Goal: Transaction & Acquisition: Purchase product/service

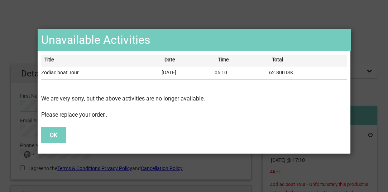
click at [54, 134] on button "OK" at bounding box center [53, 135] width 25 height 16
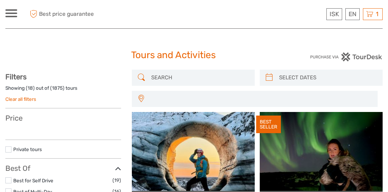
select select
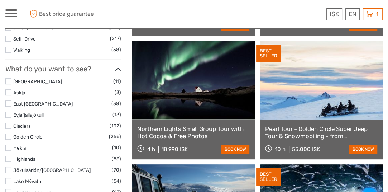
scroll to position [318, 0]
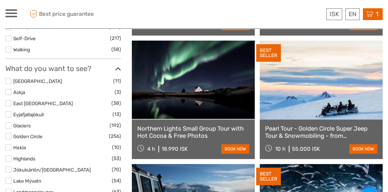
click at [372, 14] on icon at bounding box center [369, 14] width 7 height 9
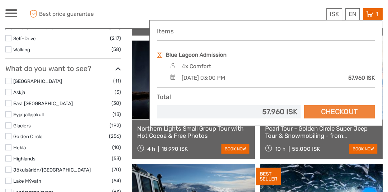
click at [336, 110] on link "Checkout" at bounding box center [339, 111] width 71 height 13
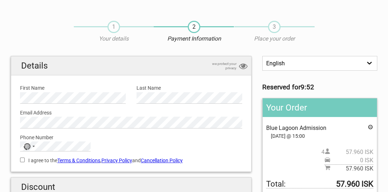
scroll to position [8, 0]
click at [371, 127] on icon at bounding box center [371, 128] width 6 height 8
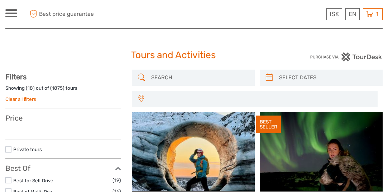
select select
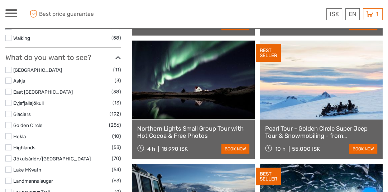
select select
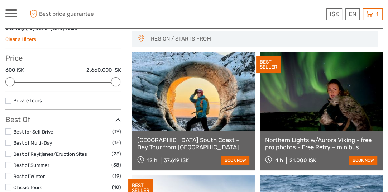
scroll to position [0, 0]
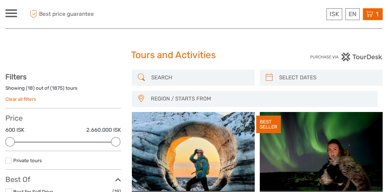
click at [374, 16] on div "1 Items Blue Lagoon Admission 4x Comfort Thursday, 02 October 2025 - 03:00 PM 5…" at bounding box center [373, 14] width 20 height 12
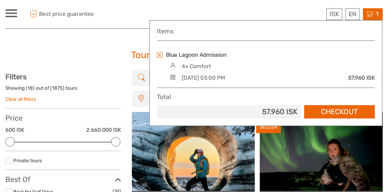
click at [356, 77] on div "57.960 ISK" at bounding box center [361, 78] width 27 height 8
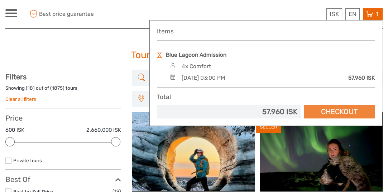
click at [352, 111] on link "Checkout" at bounding box center [339, 111] width 71 height 13
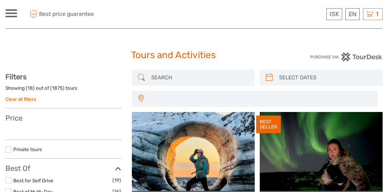
select select
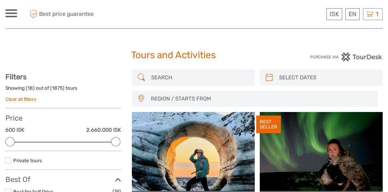
click at [162, 76] on input "search" at bounding box center [199, 77] width 103 height 13
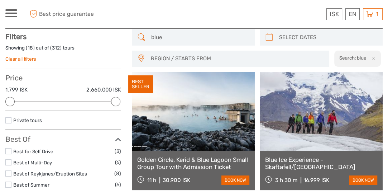
scroll to position [41, 0]
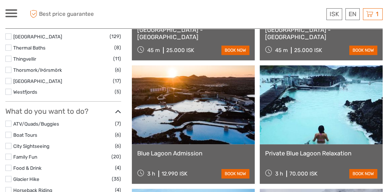
scroll to position [540, 0]
type input "blue lagoon"
click at [191, 116] on link at bounding box center [193, 104] width 123 height 79
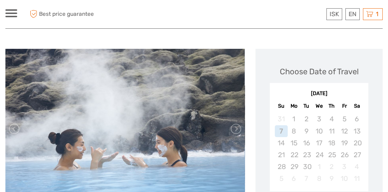
scroll to position [70, 0]
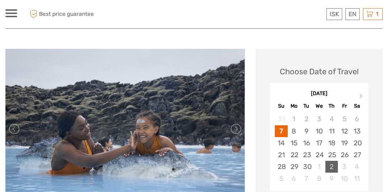
click at [335, 164] on div "2" at bounding box center [331, 167] width 13 height 12
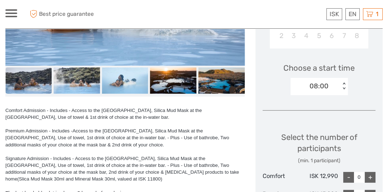
scroll to position [213, 0]
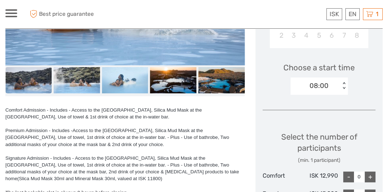
click at [343, 81] on div "08:00 < >" at bounding box center [319, 85] width 57 height 17
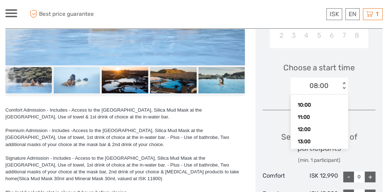
scroll to position [58, 0]
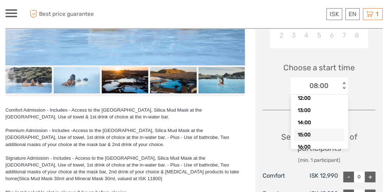
click at [325, 132] on div "15:00" at bounding box center [319, 135] width 50 height 12
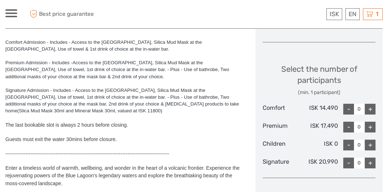
scroll to position [281, 0]
click at [371, 124] on div "+" at bounding box center [370, 126] width 11 height 11
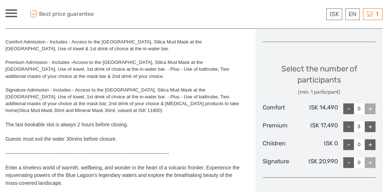
type input "4"
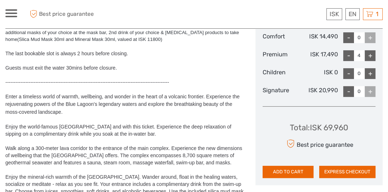
scroll to position [352, 0]
click at [294, 170] on button "ADD TO CART" at bounding box center [288, 172] width 51 height 12
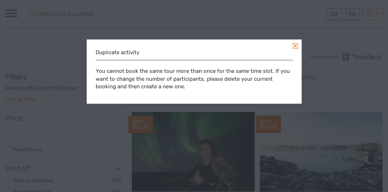
select select
click at [296, 46] on link at bounding box center [295, 46] width 5 height 6
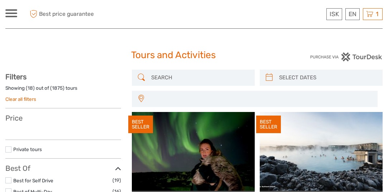
select select
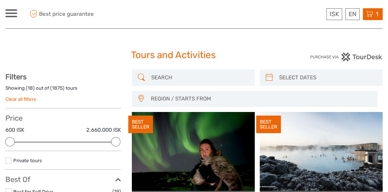
click at [368, 16] on icon at bounding box center [369, 14] width 7 height 9
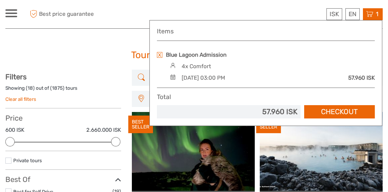
click at [160, 54] on link at bounding box center [159, 55] width 5 height 6
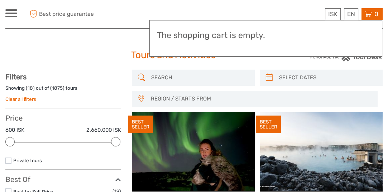
click at [176, 82] on input "search" at bounding box center [199, 77] width 103 height 13
click at [117, 48] on div "Tours and Activities Tours and Activities" at bounding box center [193, 58] width 377 height 23
click at [157, 78] on input "search" at bounding box center [199, 77] width 103 height 13
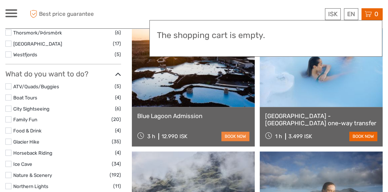
scroll to position [577, 0]
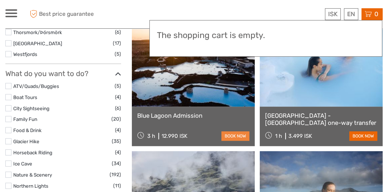
type input "blue laggon"
click at [231, 132] on link "book now" at bounding box center [235, 135] width 28 height 9
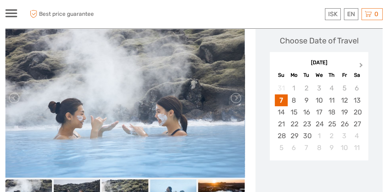
scroll to position [101, 0]
click at [362, 63] on button "Next Month" at bounding box center [361, 66] width 11 height 11
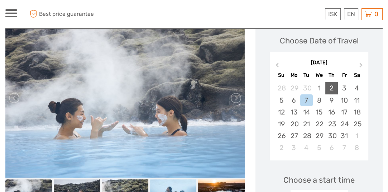
click at [332, 89] on div "2" at bounding box center [331, 88] width 13 height 12
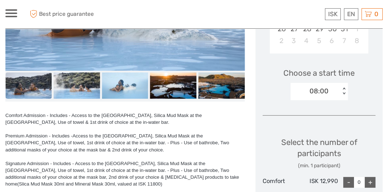
scroll to position [208, 0]
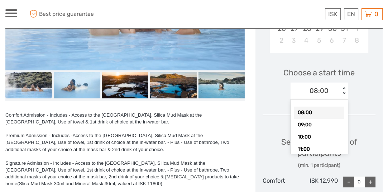
click at [343, 87] on div "< >" at bounding box center [344, 91] width 6 height 8
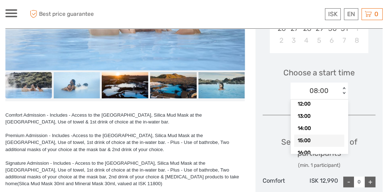
click at [315, 140] on div "15:00" at bounding box center [319, 140] width 50 height 12
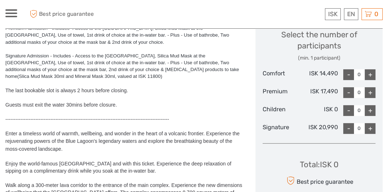
scroll to position [316, 0]
click at [369, 92] on div "+" at bounding box center [370, 92] width 11 height 11
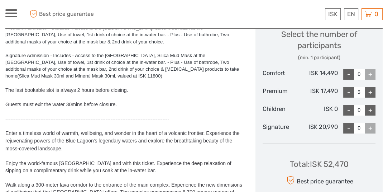
type input "4"
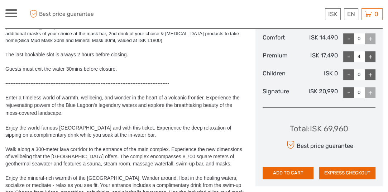
scroll to position [352, 0]
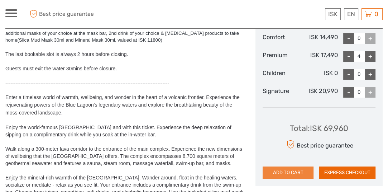
click at [304, 171] on button "ADD TO CART" at bounding box center [288, 172] width 51 height 12
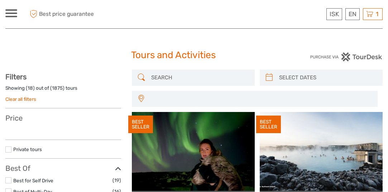
select select
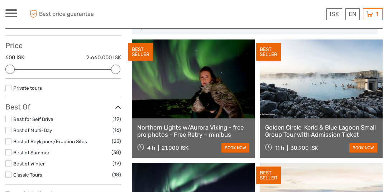
scroll to position [72, 0]
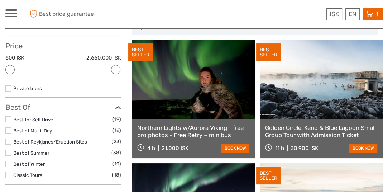
click at [371, 14] on icon at bounding box center [369, 14] width 7 height 9
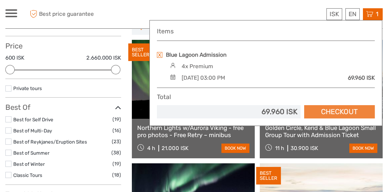
click at [333, 112] on link "Checkout" at bounding box center [339, 111] width 71 height 13
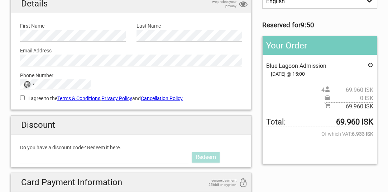
scroll to position [70, 0]
click at [139, 158] on input "Do you have a discount code? Redeem it here." at bounding box center [104, 156] width 168 height 11
type input "aurorapass2025"
click at [212, 153] on link "Redeem" at bounding box center [206, 157] width 28 height 10
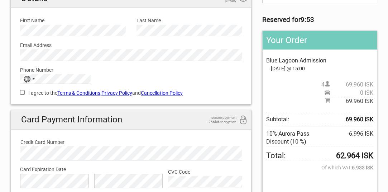
scroll to position [75, 0]
click at [174, 91] on link "Cancellation Policy" at bounding box center [162, 93] width 42 height 6
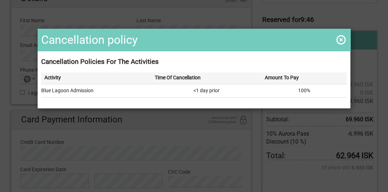
click at [337, 38] on span at bounding box center [340, 39] width 11 height 11
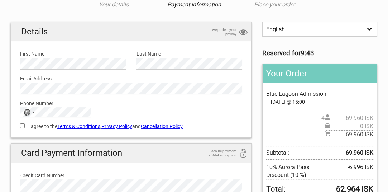
scroll to position [42, 0]
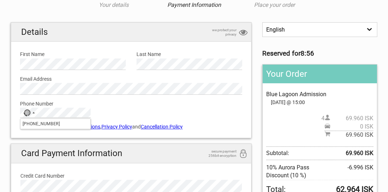
click at [96, 111] on div "Phone Number No country selected +886933200508 No results found Please provide …" at bounding box center [131, 106] width 233 height 23
click at [100, 132] on div "I agree to the Terms & Conditions , Privacy Policy and Cancellation Policy You …" at bounding box center [131, 126] width 233 height 16
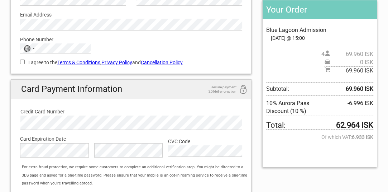
scroll to position [106, 0]
type input "+886933200508"
click at [63, 70] on div "Details we protect your privacy First Name Please provide us with your name. La…" at bounding box center [131, 16] width 241 height 116
click at [59, 61] on input "+886933200508" at bounding box center [55, 59] width 70 height 10
click at [58, 71] on div "Details we protect your privacy First Name Please provide us with your name. La…" at bounding box center [131, 16] width 241 height 116
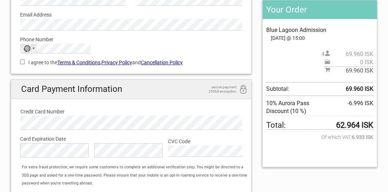
click at [29, 48] on div "No country selected" at bounding box center [26, 48] width 7 height 7
click at [59, 68] on div "I agree to the Terms & Conditions , Privacy Policy and Cancellation Policy You …" at bounding box center [131, 61] width 233 height 16
click at [22, 59] on input "I agree to the Terms & Conditions , Privacy Policy and Cancellation Policy" at bounding box center [22, 61] width 5 height 5
checkbox input "true"
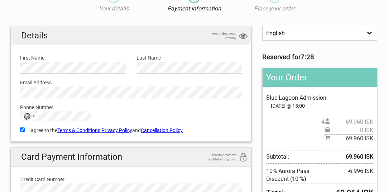
scroll to position [38, 0]
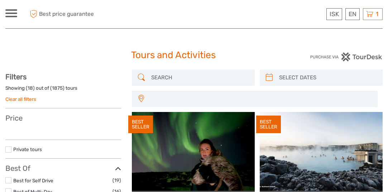
select select
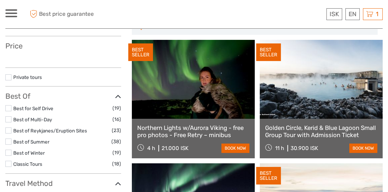
select select
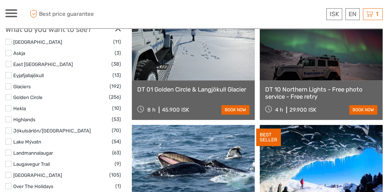
click at [8, 128] on label at bounding box center [8, 130] width 6 height 6
click at [0, 0] on input "checkbox" at bounding box center [0, 0] width 0 height 0
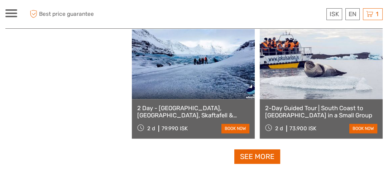
scroll to position [1078, 0]
click at [263, 152] on link "See more" at bounding box center [257, 156] width 46 height 15
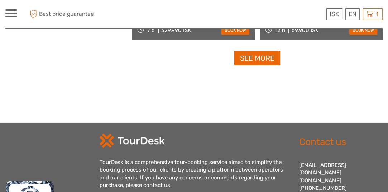
scroll to position [2286, 0]
click at [247, 60] on link "See more" at bounding box center [257, 58] width 46 height 15
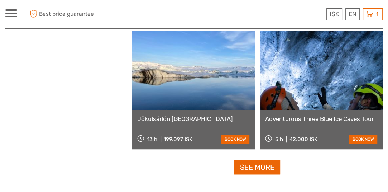
scroll to position [3287, 0]
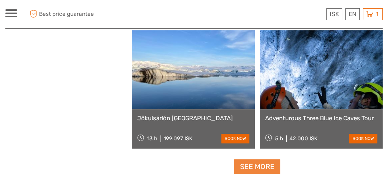
click at [260, 166] on link "See more" at bounding box center [257, 166] width 46 height 15
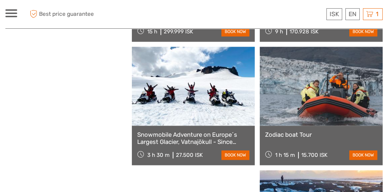
scroll to position [3888, 0]
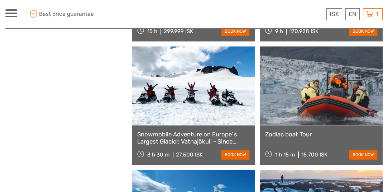
click at [303, 107] on link at bounding box center [321, 85] width 123 height 79
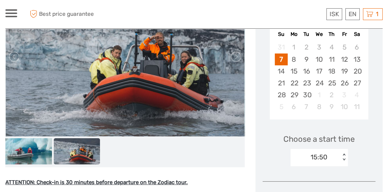
scroll to position [142, 0]
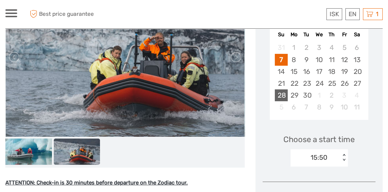
click at [281, 94] on div "28" at bounding box center [281, 95] width 13 height 12
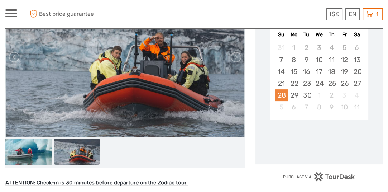
click at [281, 94] on div "28" at bounding box center [281, 95] width 13 height 12
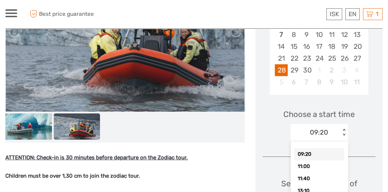
click at [343, 141] on div "option 09:20 selected, 1 of 8. 8 results available. Use Up and Down to choose o…" at bounding box center [319, 132] width 57 height 17
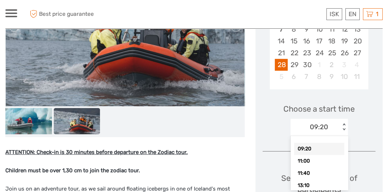
scroll to position [172, 0]
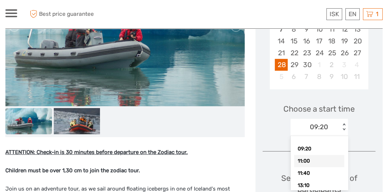
click at [325, 159] on div "11:00" at bounding box center [319, 161] width 50 height 12
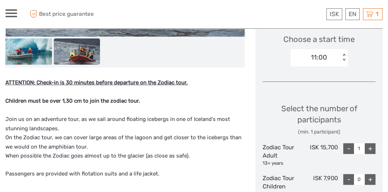
scroll to position [242, 0]
click at [370, 148] on div "+" at bounding box center [370, 148] width 11 height 11
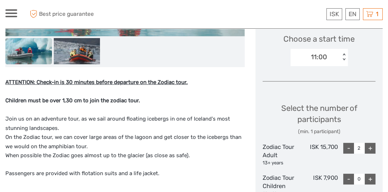
click at [370, 148] on div "+" at bounding box center [370, 148] width 11 height 11
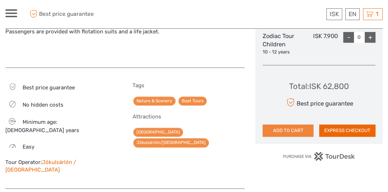
scroll to position [383, 0]
click at [297, 129] on button "ADD TO CART" at bounding box center [288, 130] width 51 height 12
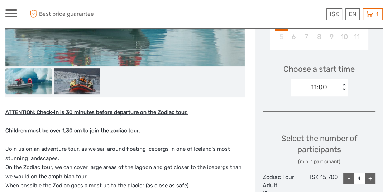
scroll to position [212, 0]
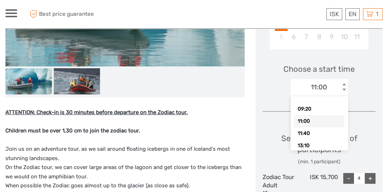
click at [344, 84] on div "< >" at bounding box center [344, 88] width 6 height 8
click at [315, 130] on div "11:40" at bounding box center [319, 133] width 50 height 12
type input "1"
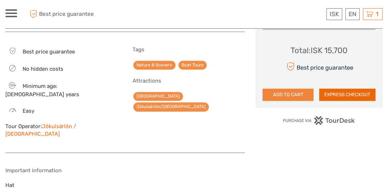
scroll to position [419, 0]
click at [300, 94] on button "ADD TO CART" at bounding box center [288, 95] width 51 height 12
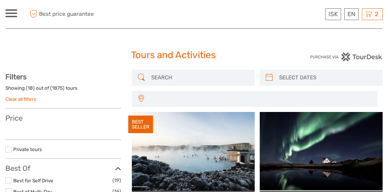
select select
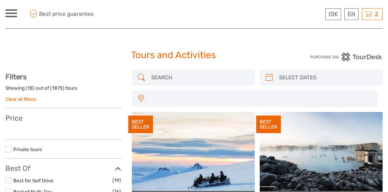
select select
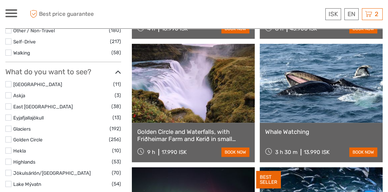
scroll to position [315, 0]
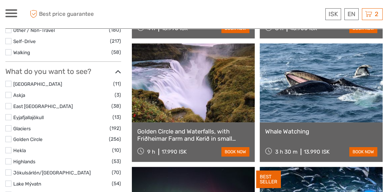
click at [8, 171] on label at bounding box center [8, 172] width 6 height 6
click at [0, 0] on input "checkbox" at bounding box center [0, 0] width 0 height 0
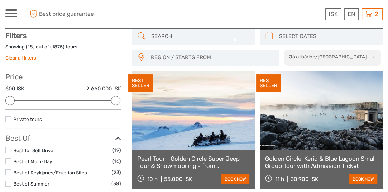
scroll to position [41, 0]
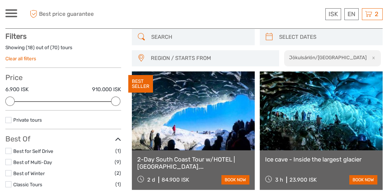
click at [176, 34] on input "search" at bounding box center [199, 37] width 103 height 13
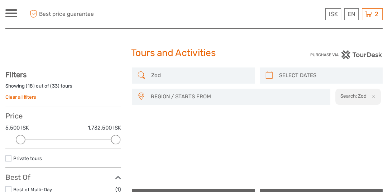
scroll to position [2, 0]
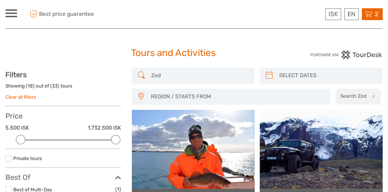
type input "Zod"
click at [372, 13] on div "2 Items Blue Lagoon Admission 4x Premium [DATE] 03:00 PM 69.960 ISK Zodiac boat…" at bounding box center [372, 14] width 21 height 12
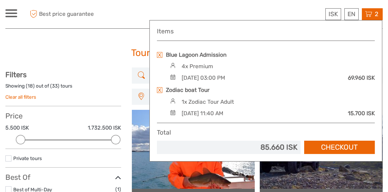
click at [146, 72] on div "Zod" at bounding box center [193, 75] width 123 height 16
click at [37, 70] on h3 "Filters" at bounding box center [63, 74] width 116 height 9
click at [63, 99] on div "Showing ( 18 ) out of ( 33 ) tours Clear all filters" at bounding box center [63, 94] width 116 height 24
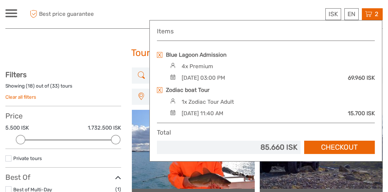
scroll to position [41, 0]
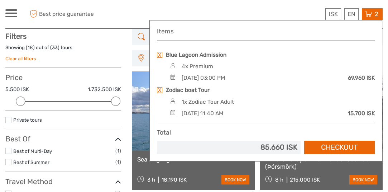
click at [282, 6] on div at bounding box center [194, 14] width 189 height 18
click at [331, 9] on div "ISK ISK € $ £" at bounding box center [333, 14] width 16 height 12
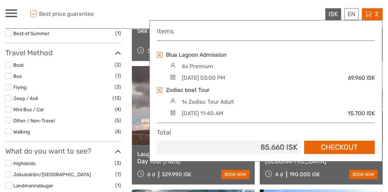
scroll to position [41, 0]
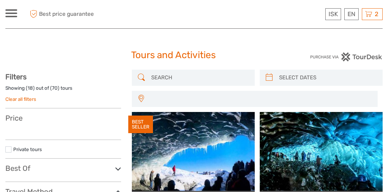
select select
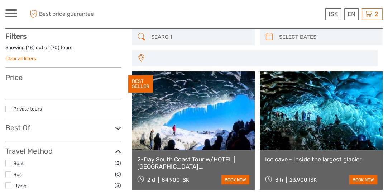
select select
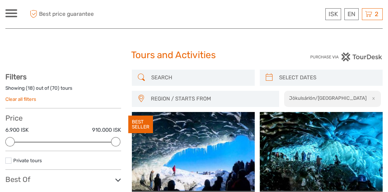
click at [172, 78] on input "search" at bounding box center [199, 77] width 103 height 13
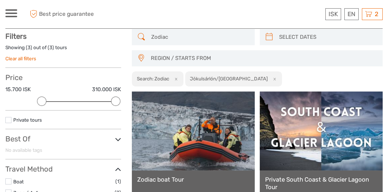
scroll to position [41, 0]
type input "Zodiac"
click at [200, 158] on link at bounding box center [193, 130] width 123 height 79
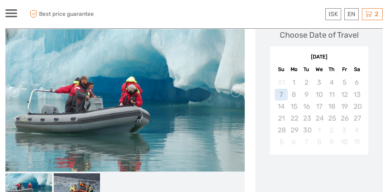
scroll to position [107, 0]
click at [277, 127] on div "28" at bounding box center [281, 130] width 13 height 12
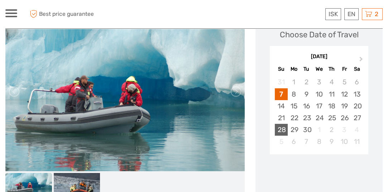
click at [284, 130] on div "28" at bounding box center [281, 130] width 13 height 12
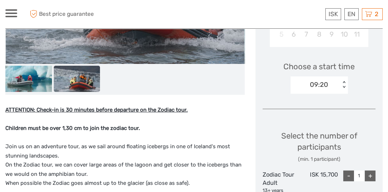
scroll to position [215, 0]
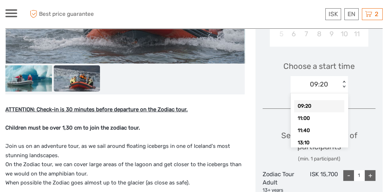
click at [344, 83] on div "< >" at bounding box center [344, 85] width 6 height 8
click at [320, 115] on div "11:00" at bounding box center [319, 118] width 50 height 12
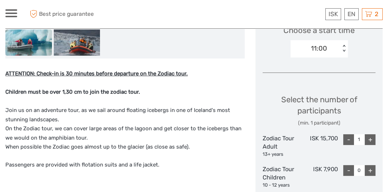
scroll to position [251, 0]
click at [371, 137] on div "+" at bounding box center [370, 139] width 11 height 11
type input "2"
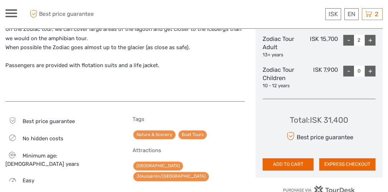
scroll to position [350, 0]
click at [290, 161] on button "ADD TO CART" at bounding box center [288, 164] width 51 height 12
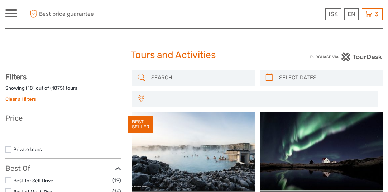
select select
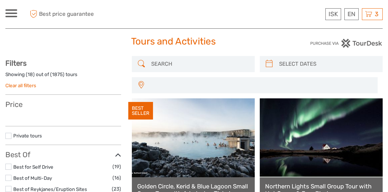
select select
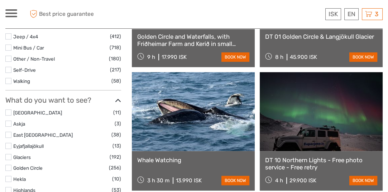
scroll to position [287, 0]
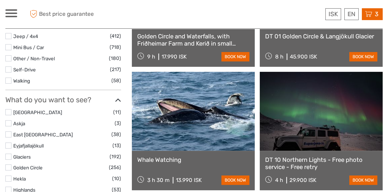
click at [374, 13] on span "3" at bounding box center [377, 13] width 6 height 7
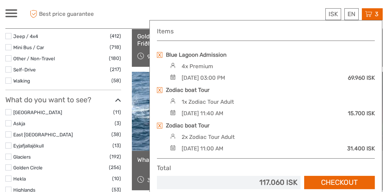
click at [158, 87] on link at bounding box center [159, 90] width 5 height 6
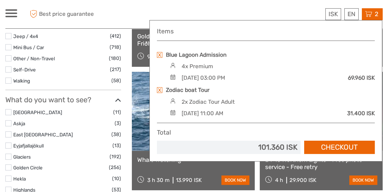
click at [158, 88] on link at bounding box center [159, 90] width 5 height 6
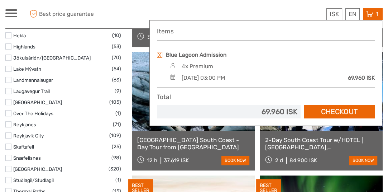
click at [8, 57] on label at bounding box center [8, 57] width 6 height 6
click at [0, 0] on input "checkbox" at bounding box center [0, 0] width 0 height 0
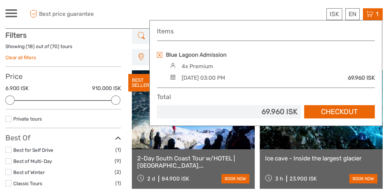
scroll to position [41, 0]
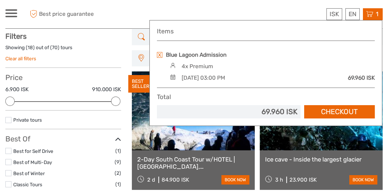
click at [145, 35] on icon at bounding box center [142, 36] width 8 height 11
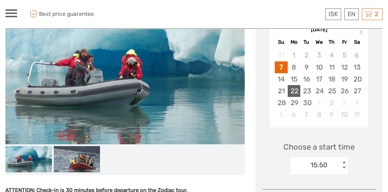
scroll to position [134, 0]
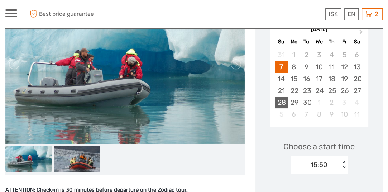
click at [280, 101] on div "28" at bounding box center [281, 102] width 13 height 12
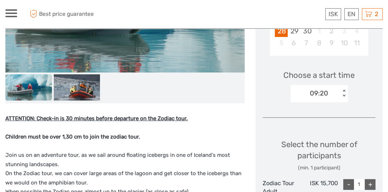
scroll to position [206, 0]
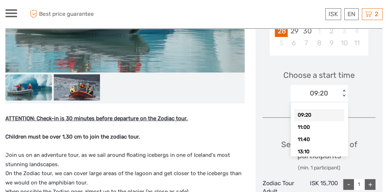
click at [343, 90] on div "< >" at bounding box center [344, 94] width 6 height 8
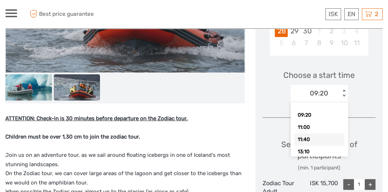
click at [308, 140] on div "11:40" at bounding box center [319, 139] width 50 height 12
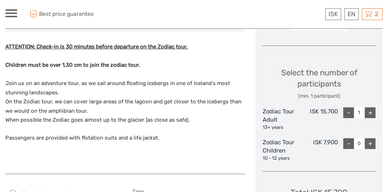
scroll to position [277, 0]
click at [370, 111] on div "+" at bounding box center [370, 112] width 11 height 11
type input "4"
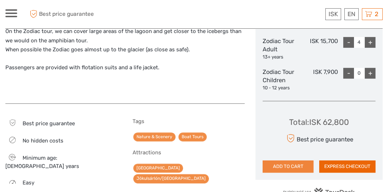
scroll to position [348, 0]
click at [293, 165] on button "ADD TO CART" at bounding box center [288, 166] width 51 height 12
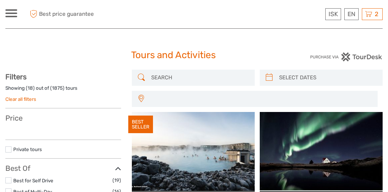
select select
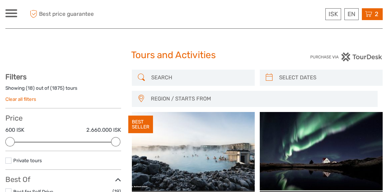
click at [373, 12] on div "2 Items Blue Lagoon Admission 4x Premium Thursday, 02 October 2025 - 03:00 PM 6…" at bounding box center [372, 14] width 21 height 12
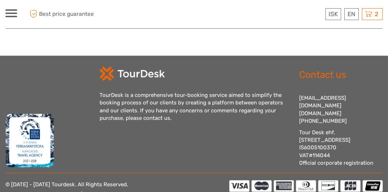
scroll to position [685, 0]
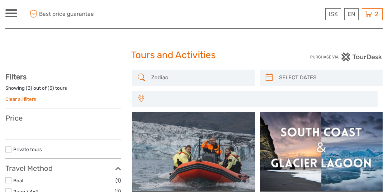
select select
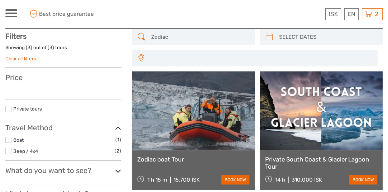
select select
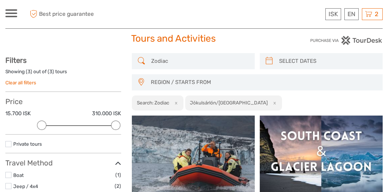
scroll to position [0, 0]
